Goal: Information Seeking & Learning: Find specific page/section

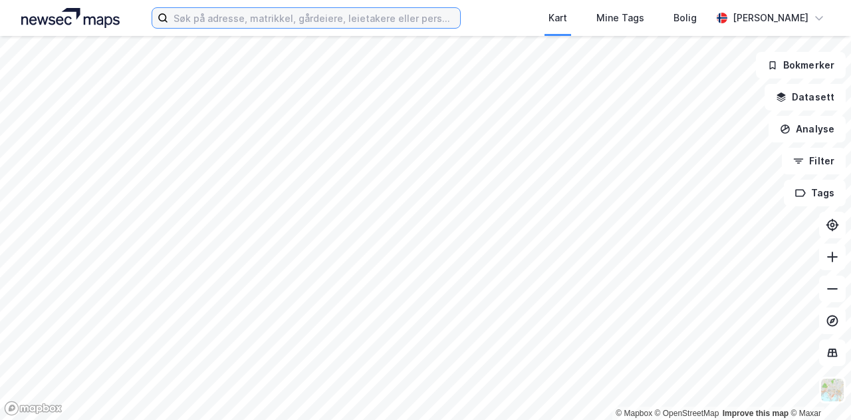
click at [370, 19] on input at bounding box center [314, 18] width 292 height 20
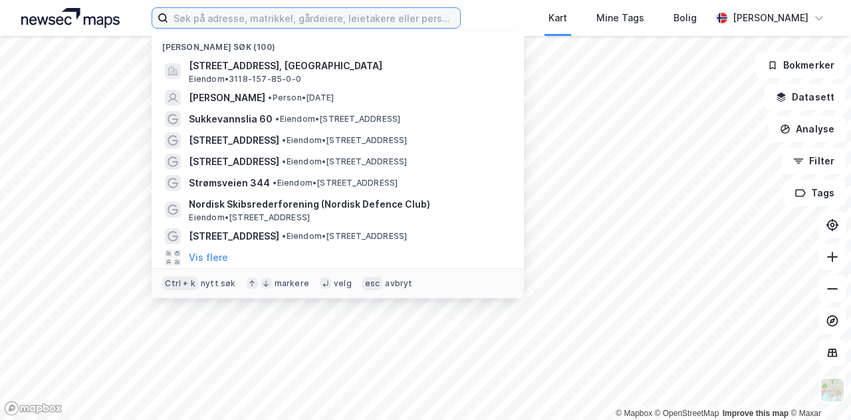
paste input "[STREET_ADDRESS]"
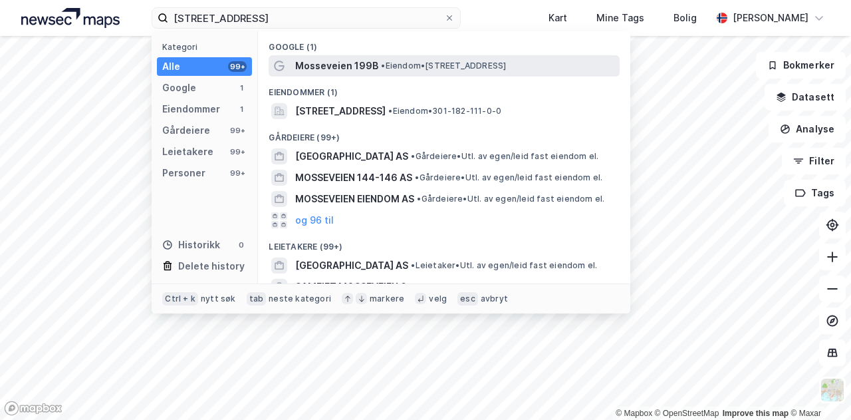
click at [350, 65] on span "Mosseveien 199B" at bounding box center [336, 66] width 83 height 16
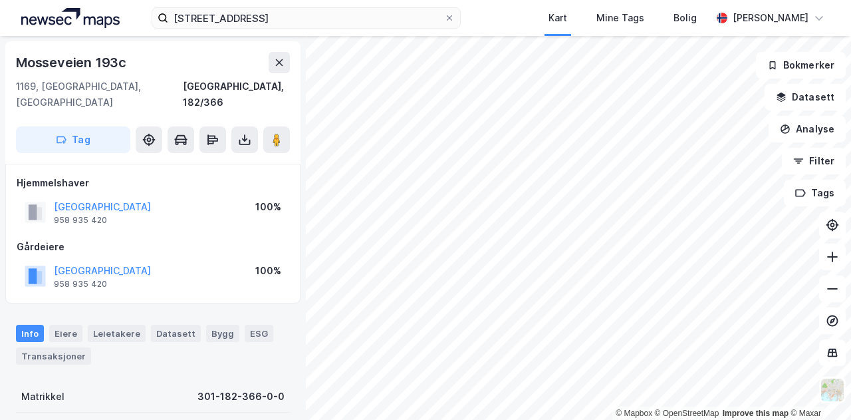
click at [608, 419] on html "Mosseveien 199B, 1169 Oslo Kart Mine Tags Bolig [PERSON_NAME] © Mapbox © OpenSt…" at bounding box center [425, 210] width 851 height 420
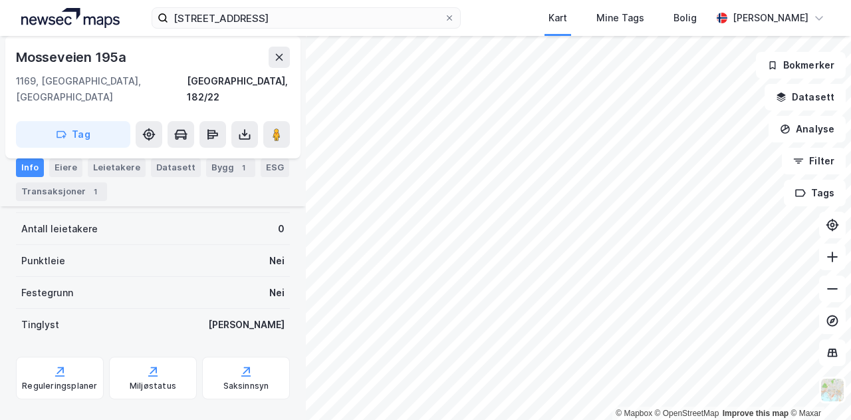
scroll to position [303, 0]
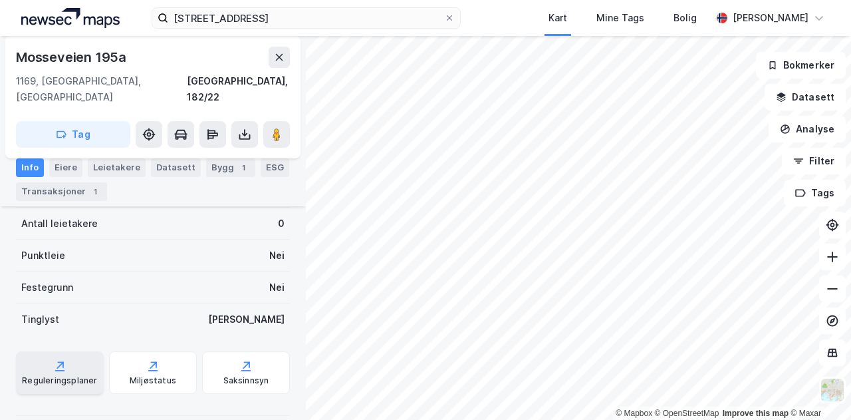
click at [41, 375] on div "Reguleringsplaner" at bounding box center [59, 380] width 75 height 11
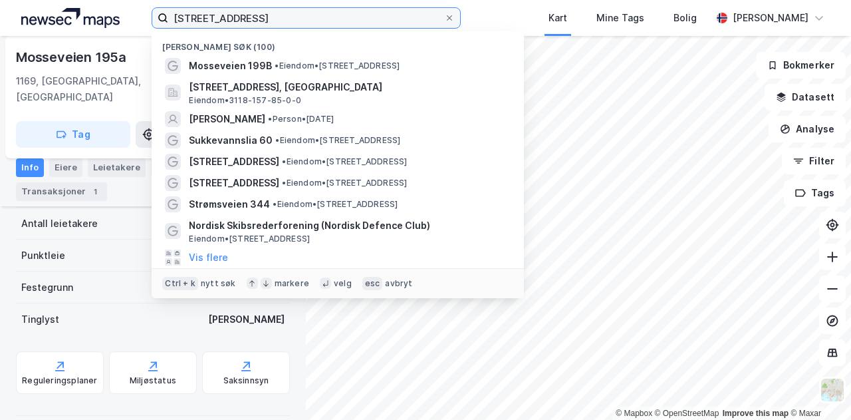
click at [218, 15] on input "[STREET_ADDRESS]" at bounding box center [306, 18] width 276 height 20
drag, startPoint x: 321, startPoint y: 12, endPoint x: 149, endPoint y: 24, distance: 172.0
click at [149, 24] on div "Mosseveien 199B, 1169 Oslo Nylige søk (100) Mosseveien 199B • Eiendom • [STREET…" at bounding box center [425, 18] width 851 height 36
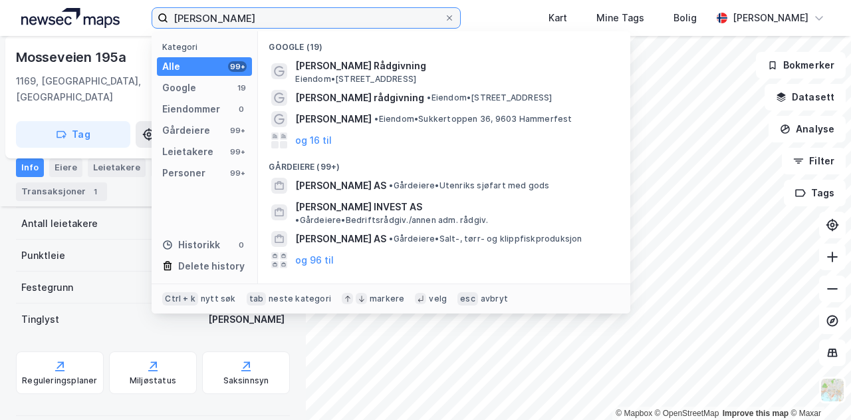
click at [269, 17] on input "[PERSON_NAME]" at bounding box center [306, 18] width 276 height 20
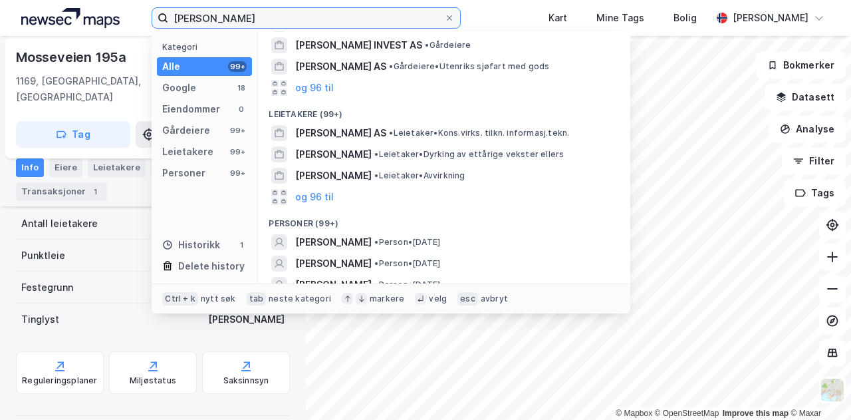
scroll to position [170, 0]
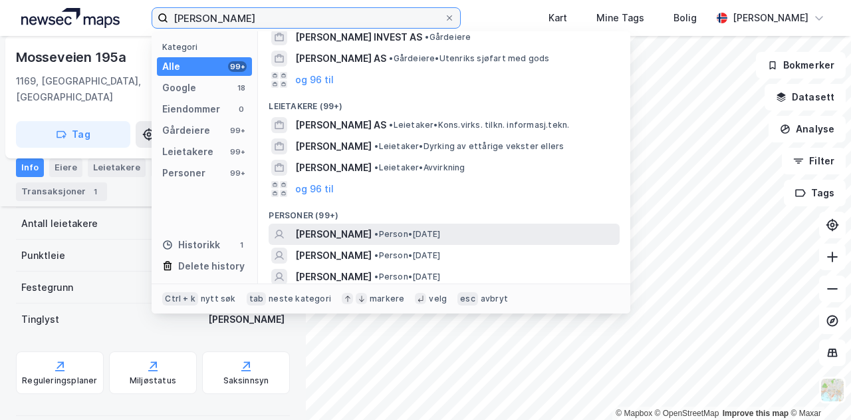
type input "[PERSON_NAME]"
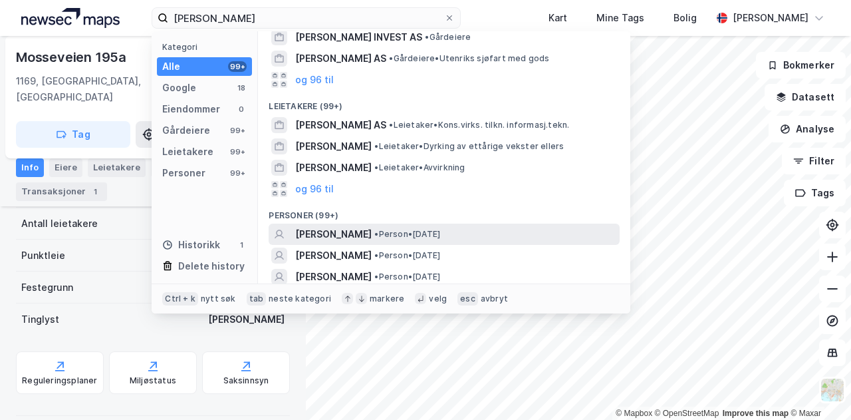
click at [372, 231] on span "[PERSON_NAME]" at bounding box center [333, 234] width 76 height 16
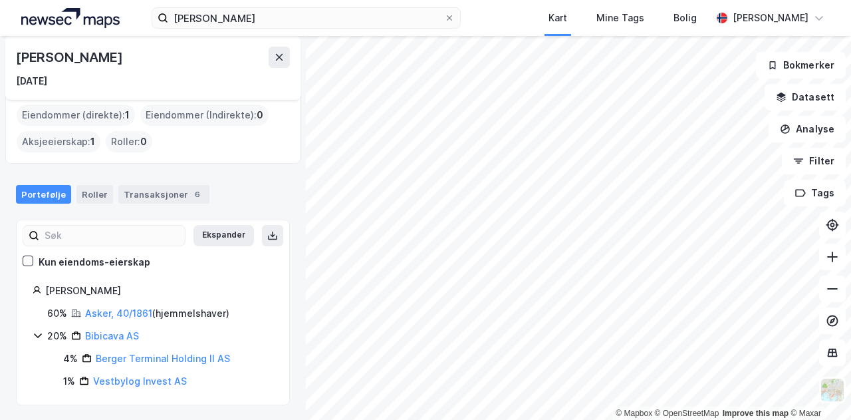
scroll to position [13, 0]
click at [506, 19] on div "[PERSON_NAME] Mine Tags Bolig [PERSON_NAME]" at bounding box center [425, 18] width 851 height 36
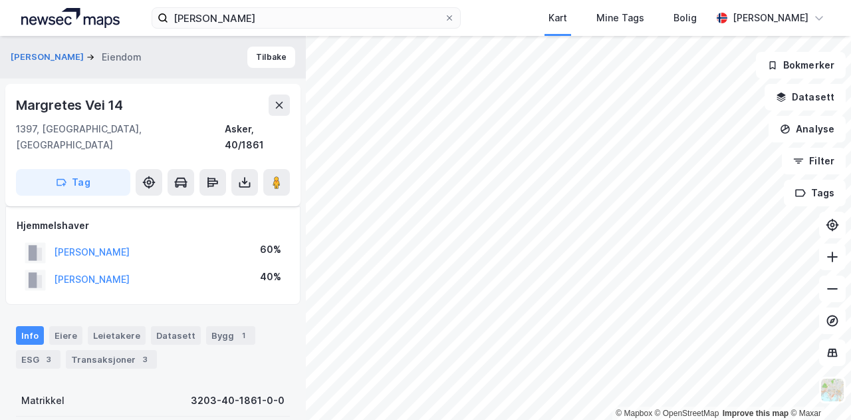
scroll to position [303, 0]
